Goal: Find specific page/section: Find specific page/section

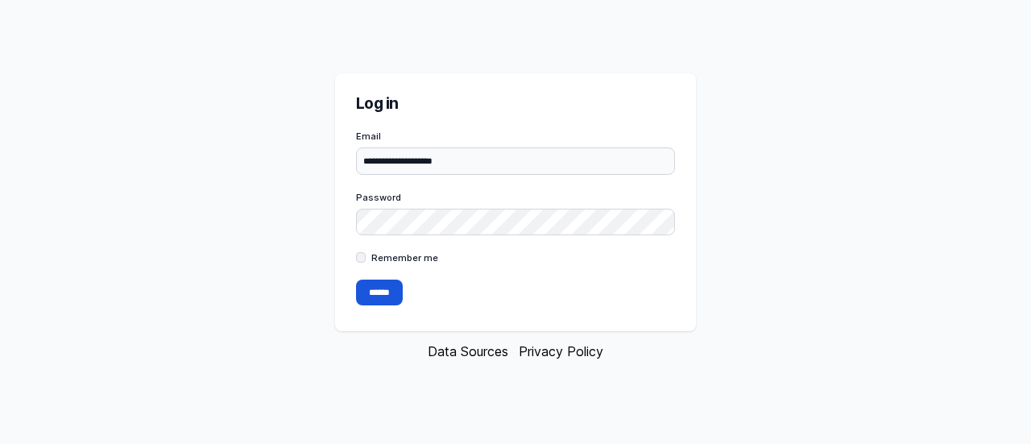
type input "**********"
click at [383, 289] on input "******" at bounding box center [379, 292] width 47 height 26
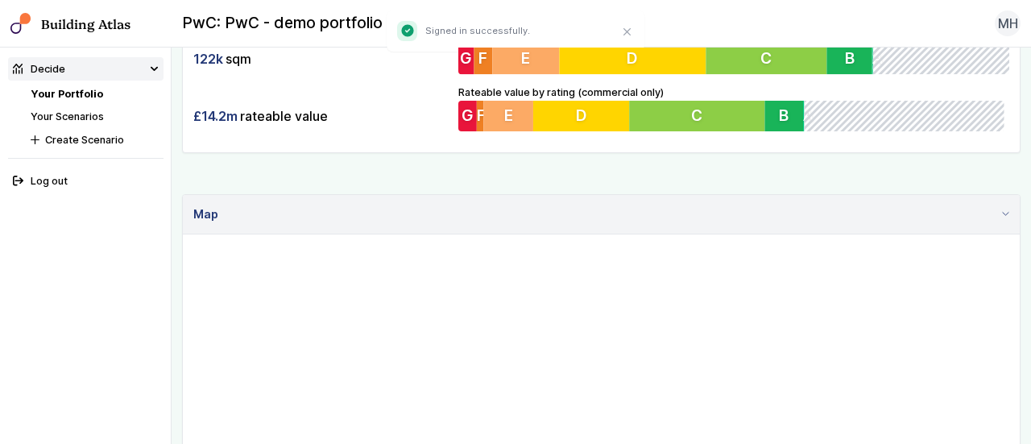
scroll to position [333, 0]
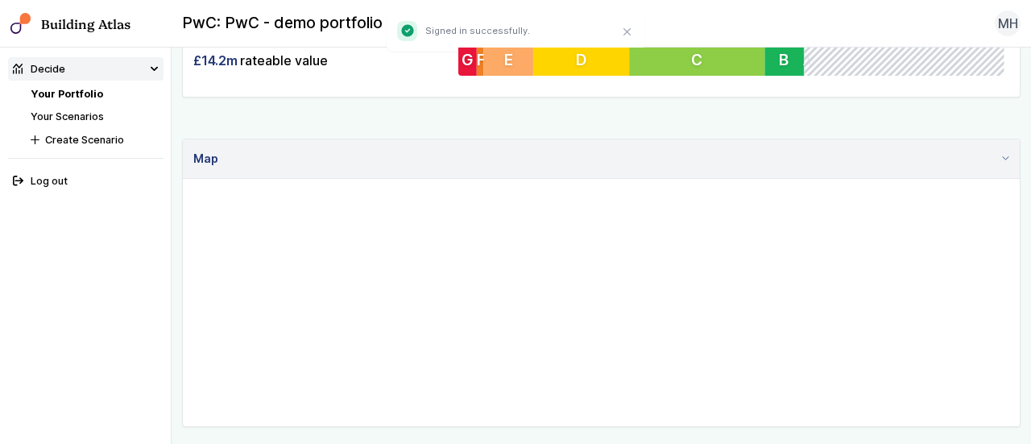
click at [74, 114] on link "Your Scenarios" at bounding box center [67, 116] width 73 height 12
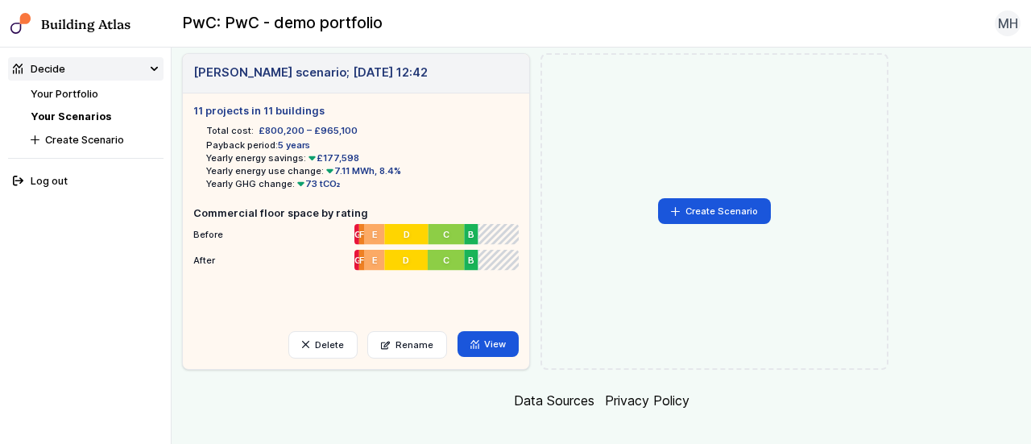
scroll to position [690, 0]
click at [491, 349] on link "View" at bounding box center [488, 343] width 62 height 26
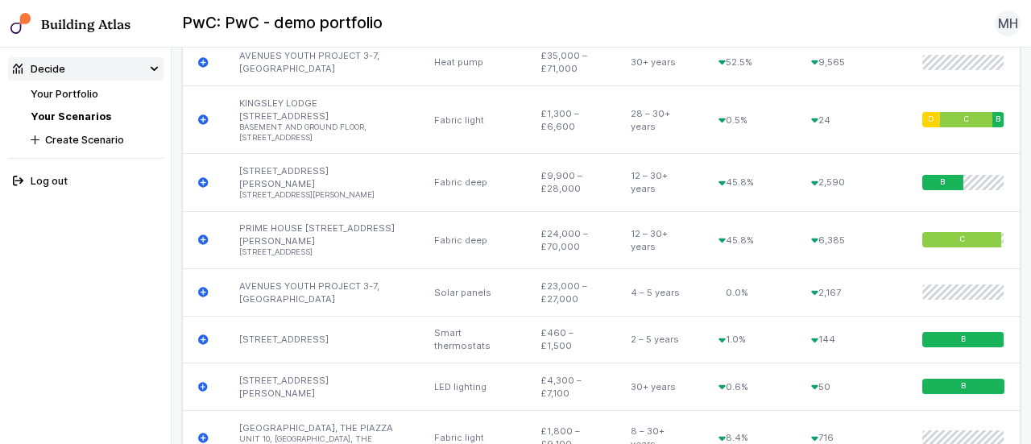
scroll to position [2016, 0]
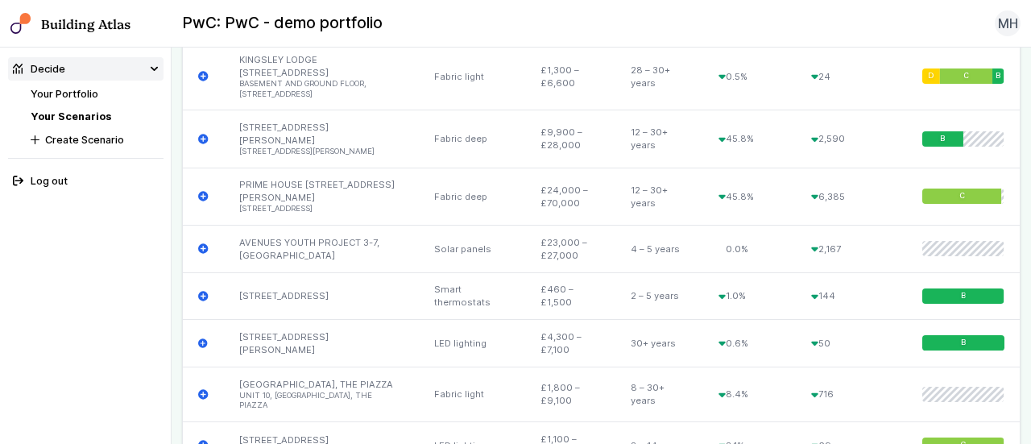
click at [12, 226] on nav "Decide Your Portfolio Your Scenarios Create Scenario Log out" at bounding box center [86, 246] width 172 height 396
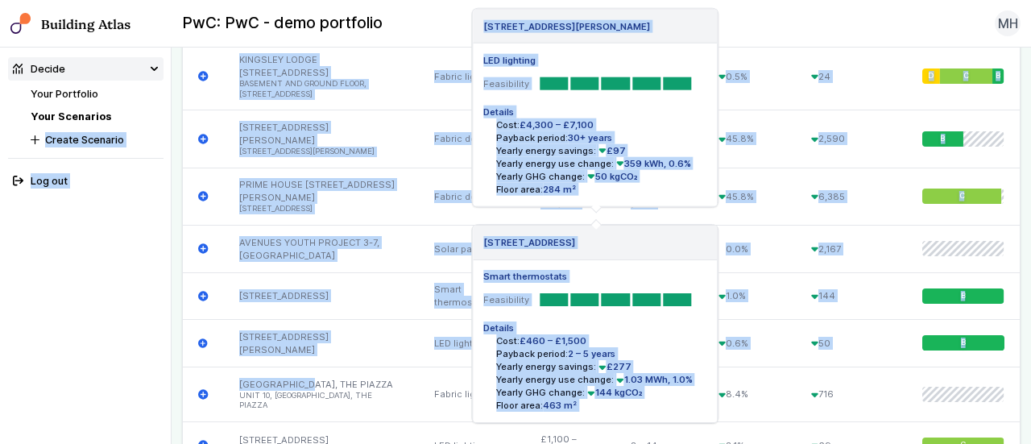
drag, startPoint x: 275, startPoint y: 268, endPoint x: 116, endPoint y: 20, distance: 294.8
click at [116, 20] on body "Building Atlas PwC: PwC - demo portfolio MH Log out Decide Your Portfolio Your …" at bounding box center [515, 222] width 1031 height 444
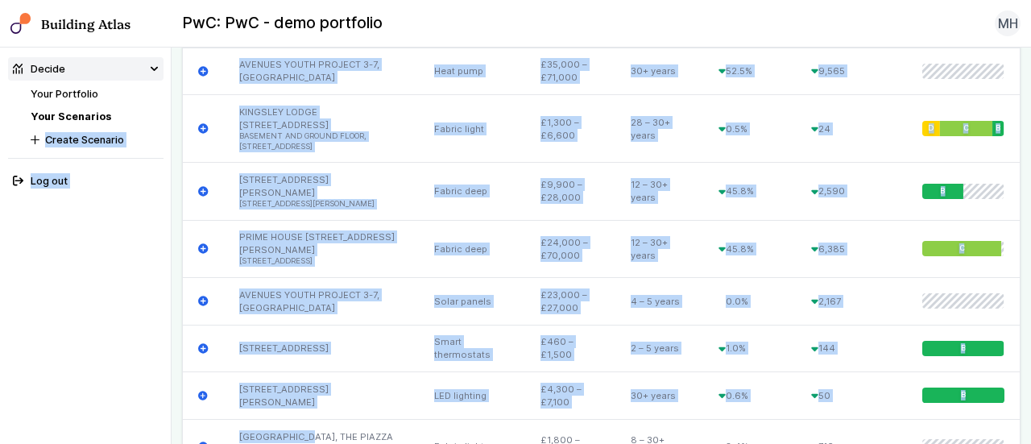
click at [167, 163] on nav "Decide Your Portfolio Your Scenarios Create Scenario Log out" at bounding box center [86, 246] width 172 height 396
